Goal: Information Seeking & Learning: Learn about a topic

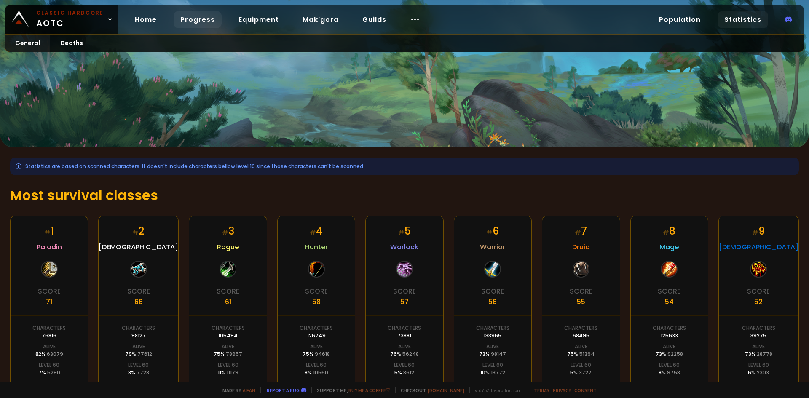
click at [206, 20] on link "Progress" at bounding box center [198, 19] width 48 height 17
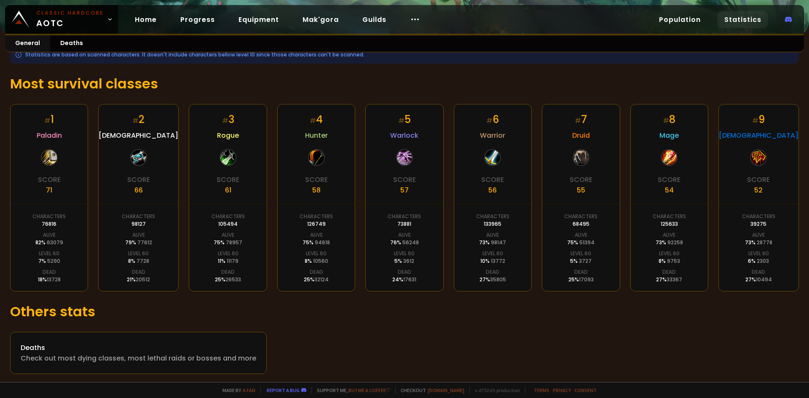
scroll to position [114, 0]
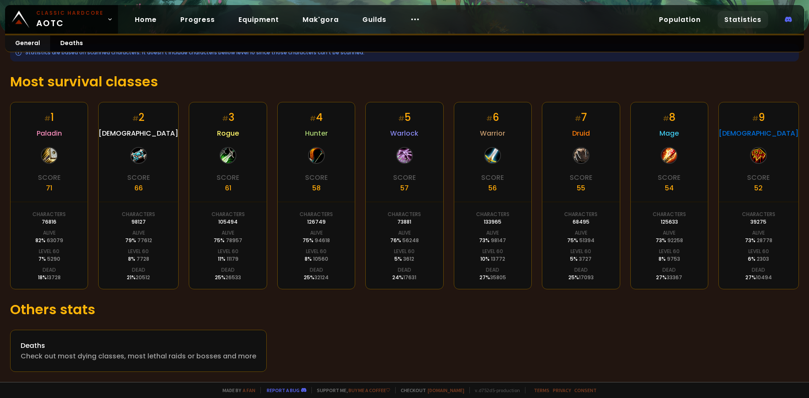
click at [411, 300] on h1 "Others stats" at bounding box center [404, 309] width 788 height 20
click at [356, 325] on div "Statistics are based on scanned characters. It doesn't include characters bello…" at bounding box center [404, 208] width 809 height 348
click at [39, 344] on div "Deaths" at bounding box center [138, 345] width 235 height 11
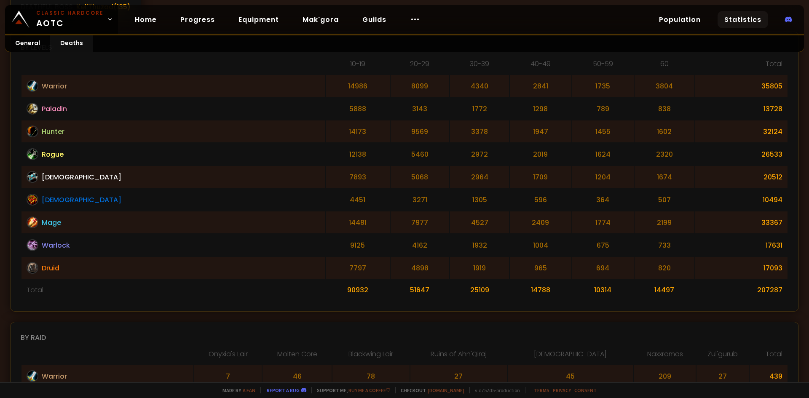
scroll to position [211, 0]
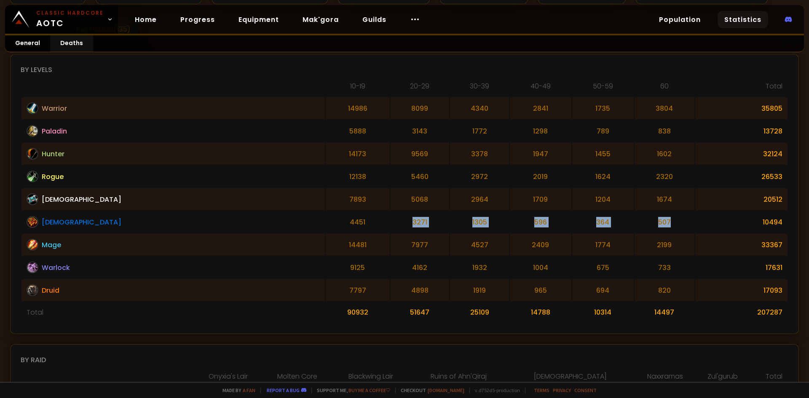
drag, startPoint x: 636, startPoint y: 222, endPoint x: 257, endPoint y: 217, distance: 379.1
click at [257, 217] on tr "Shaman 4451 3271 1305 596 364 507 10494" at bounding box center [404, 222] width 766 height 22
drag, startPoint x: 256, startPoint y: 210, endPoint x: 253, endPoint y: 204, distance: 6.2
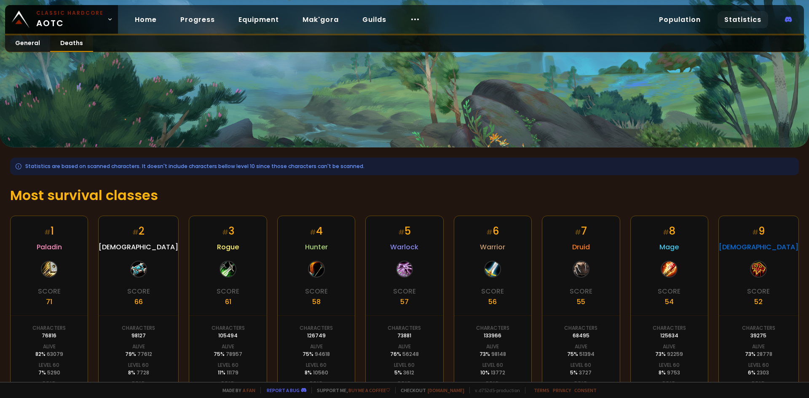
click at [67, 45] on link "Deaths" at bounding box center [71, 43] width 43 height 16
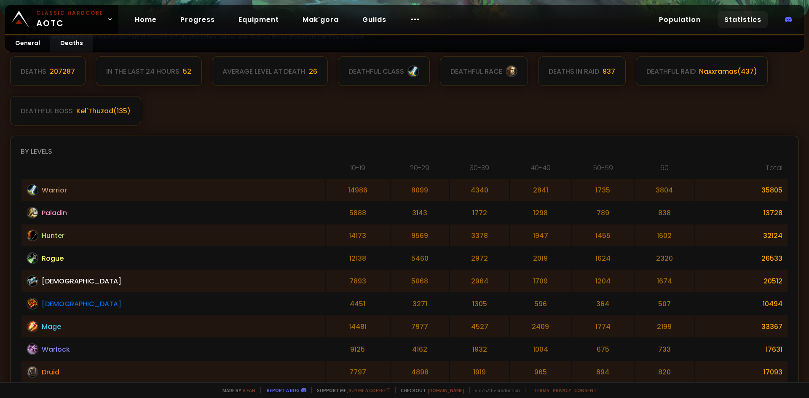
scroll to position [128, 0]
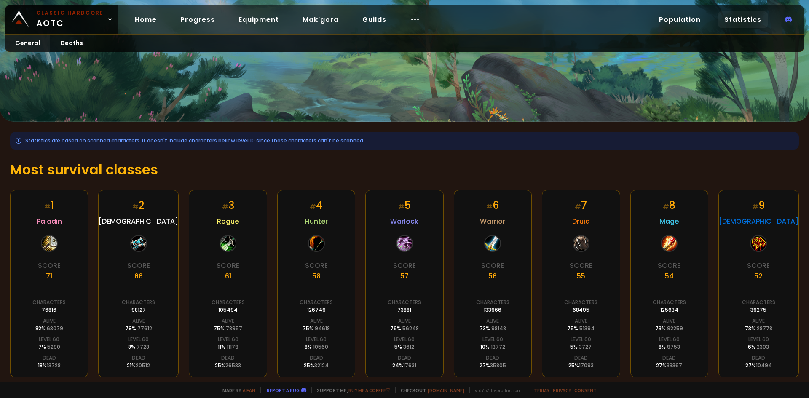
scroll to position [114, 0]
